Goal: Information Seeking & Learning: Learn about a topic

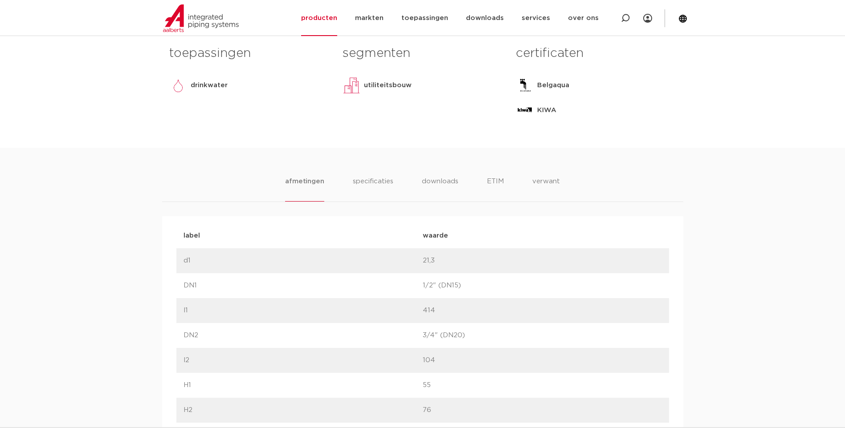
scroll to position [445, 0]
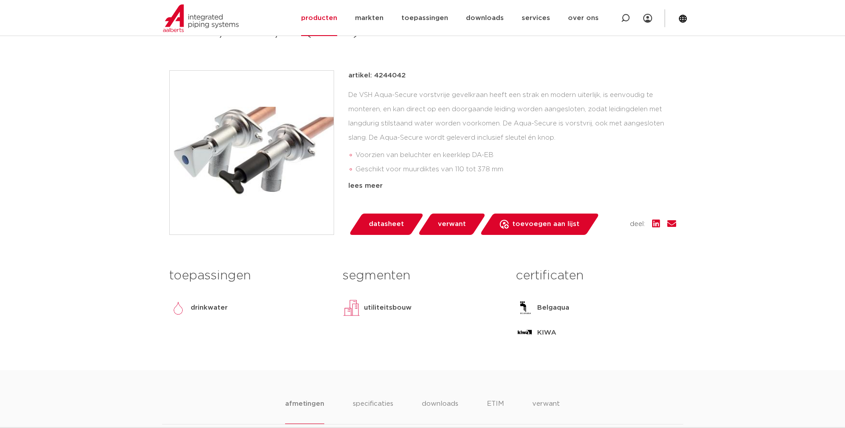
click at [447, 220] on span "verwant" at bounding box center [452, 224] width 28 height 14
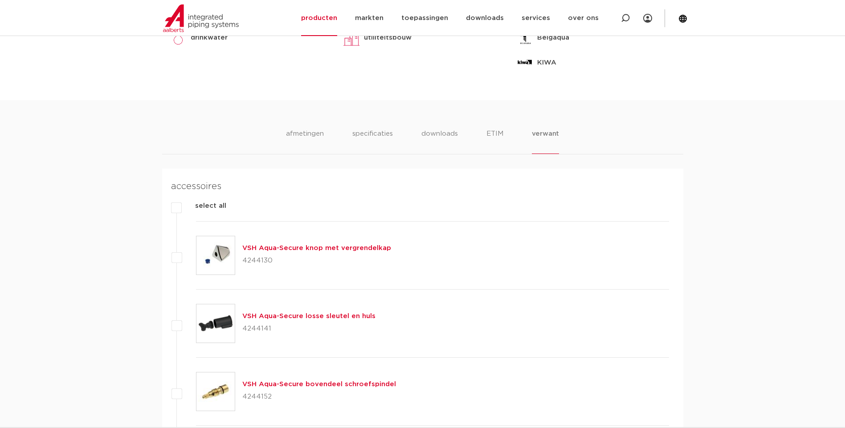
scroll to position [181, 0]
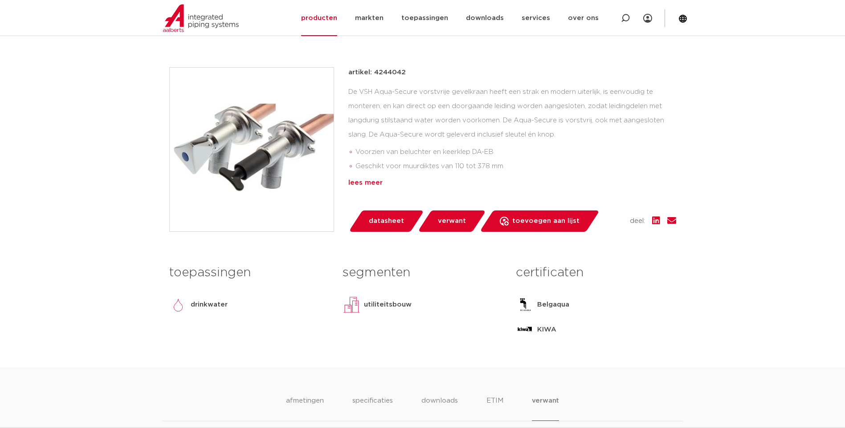
click at [374, 182] on div "lees meer" at bounding box center [512, 183] width 328 height 11
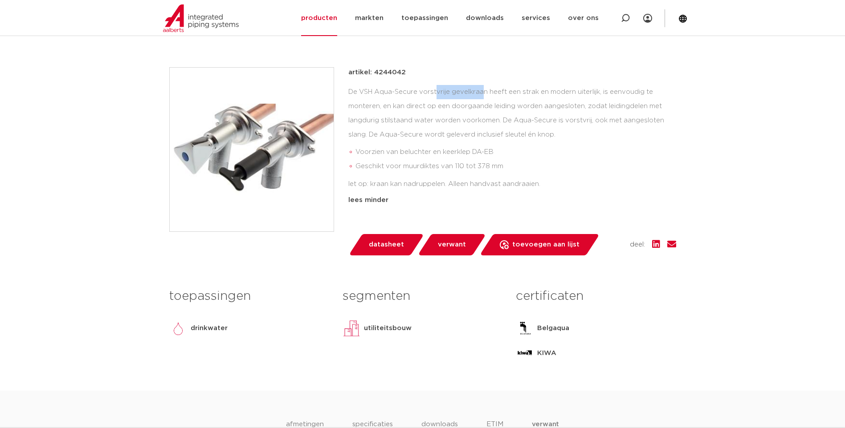
drag, startPoint x: 361, startPoint y: 91, endPoint x: 417, endPoint y: 90, distance: 56.1
click at [417, 90] on div "De VSH Aqua-Secure vorstvrije gevelkraan heeft een strak en modern uiterlijk, i…" at bounding box center [512, 138] width 328 height 106
copy div "VSH Aqua-Secure"
click at [624, 20] on icon at bounding box center [625, 18] width 11 height 11
paste input "VSH Aqua-Secure"
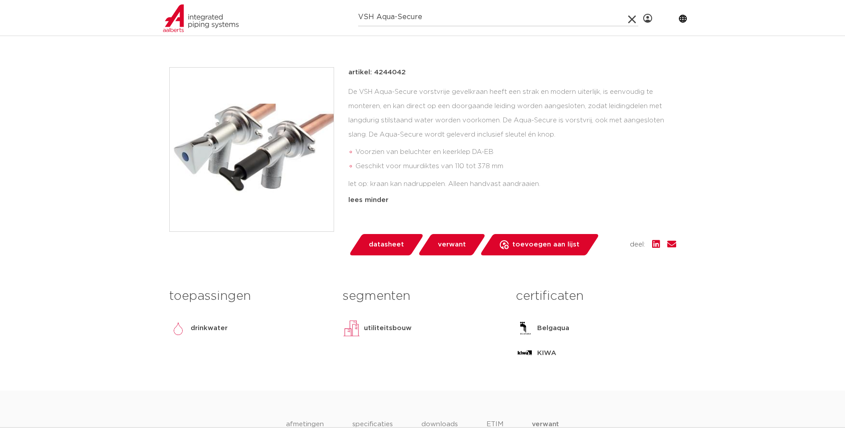
type input "VSH Aqua-Secure"
click button "Zoeken" at bounding box center [0, 0] width 0 height 0
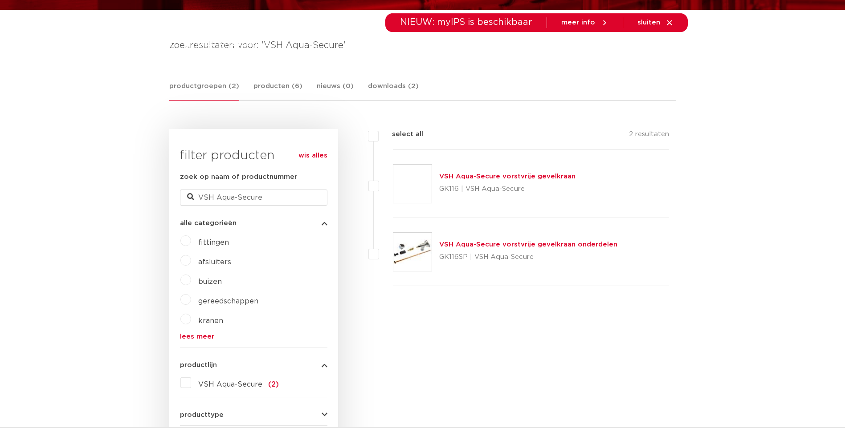
click at [513, 175] on link "VSH Aqua-Secure vorstvrije gevelkraan" at bounding box center [507, 176] width 136 height 7
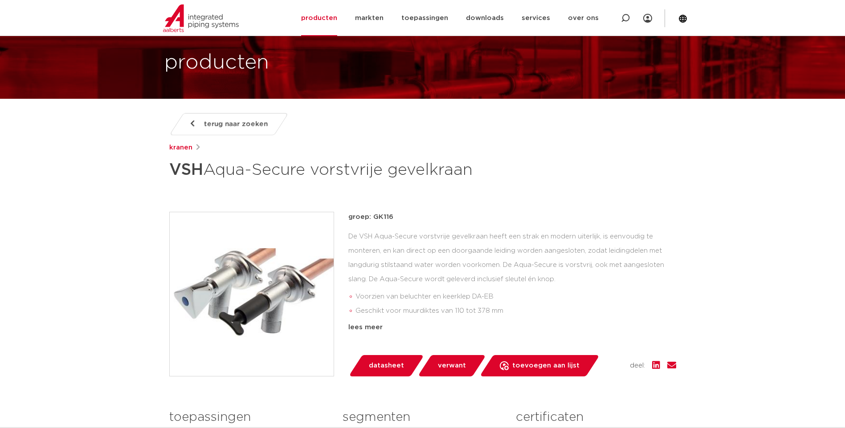
scroll to position [178, 0]
